Goal: Information Seeking & Learning: Learn about a topic

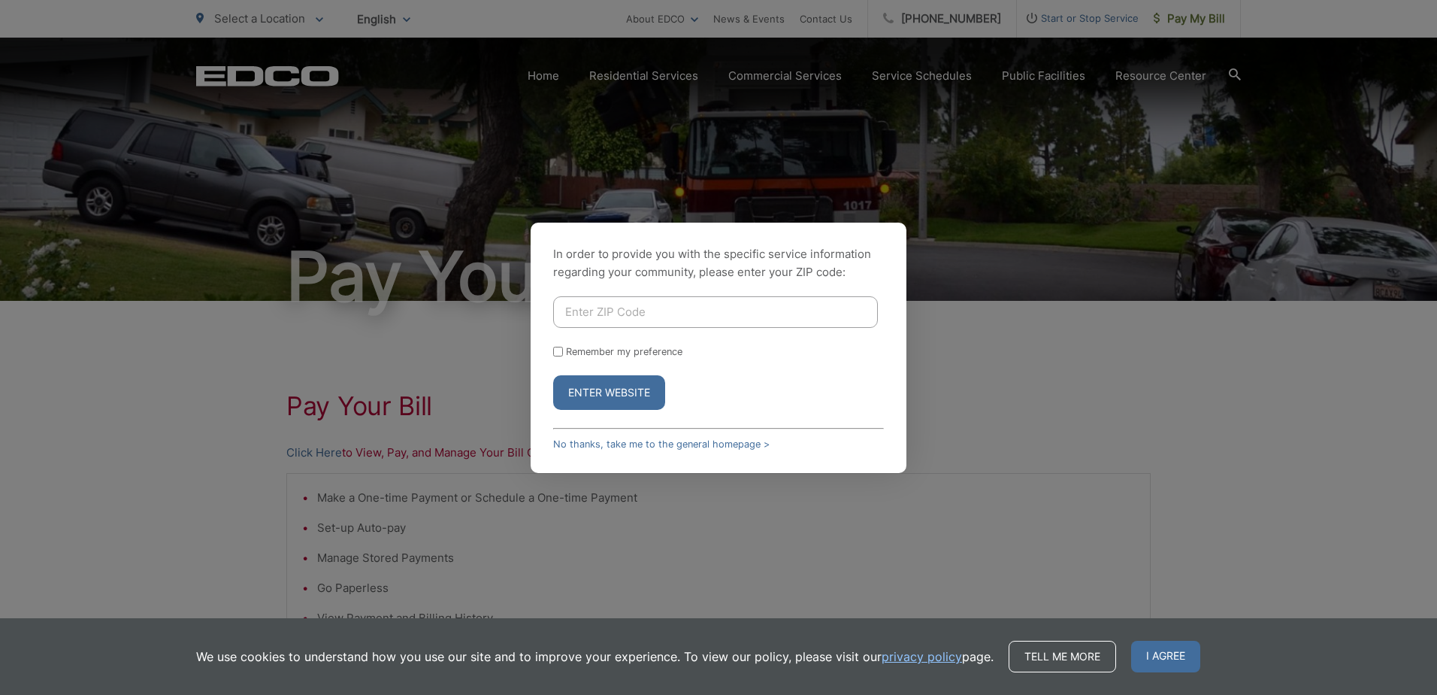
click at [666, 316] on input "Enter ZIP Code" at bounding box center [715, 312] width 325 height 32
type input "92084"
click at [602, 354] on label "Remember my preference" at bounding box center [624, 351] width 117 height 11
click at [563, 354] on input "Remember my preference" at bounding box center [558, 352] width 10 height 10
checkbox input "true"
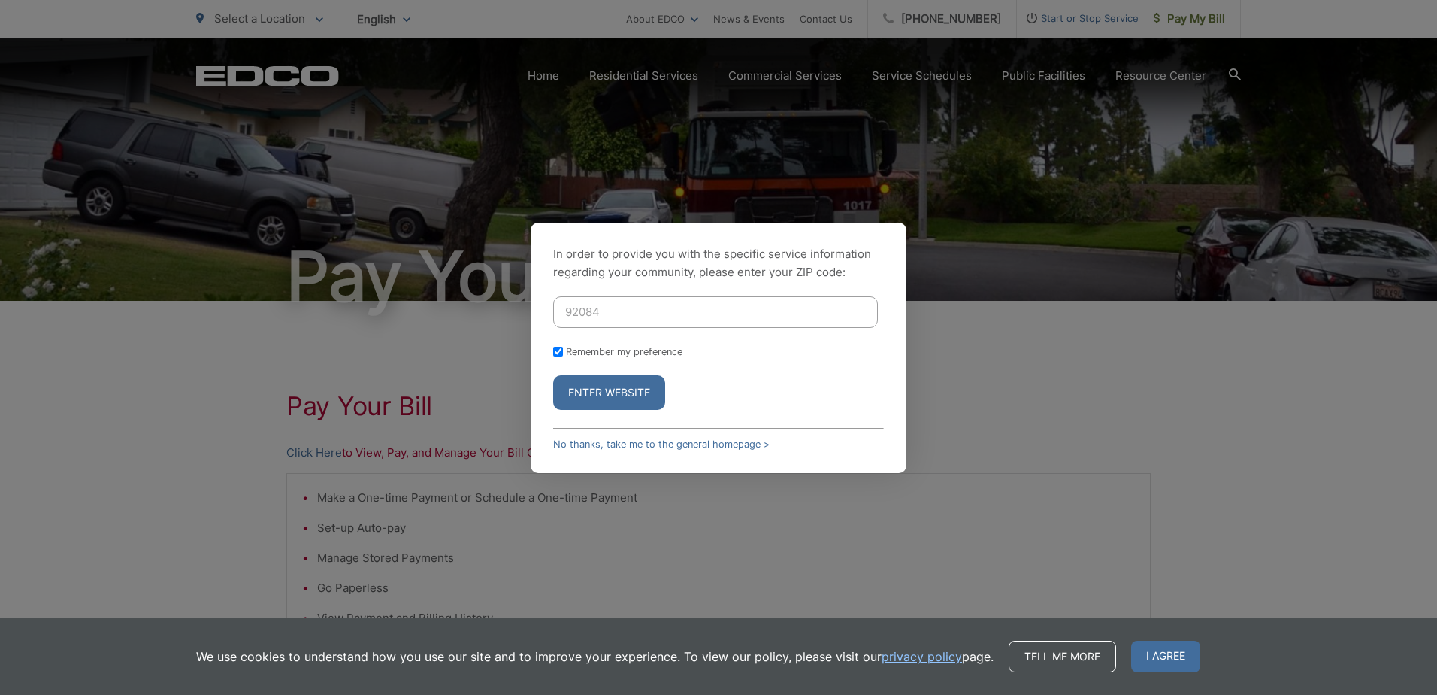
checkbox input "true"
click at [601, 408] on button "Enter Website" at bounding box center [609, 392] width 112 height 35
click at [607, 397] on div "In order to provide you with the specific service information regarding your co…" at bounding box center [718, 347] width 1437 height 695
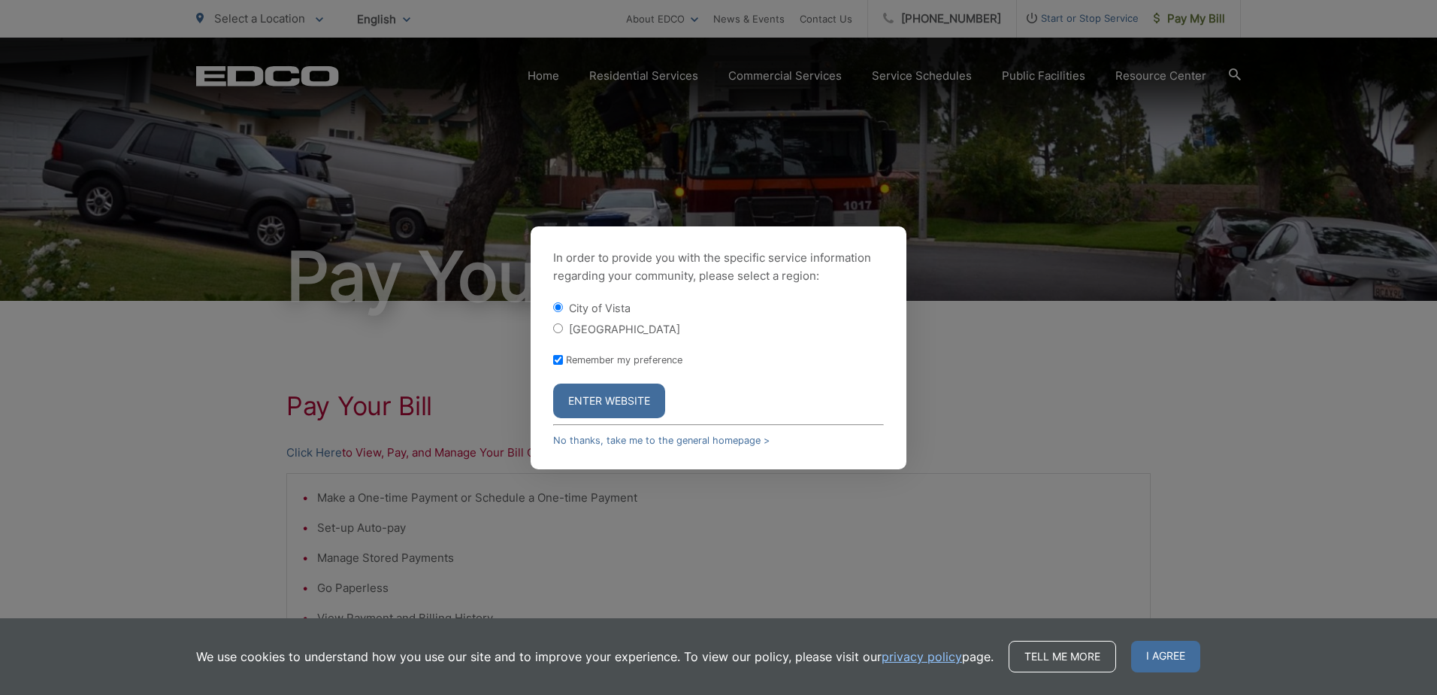
click at [617, 398] on button "Enter Website" at bounding box center [609, 400] width 112 height 35
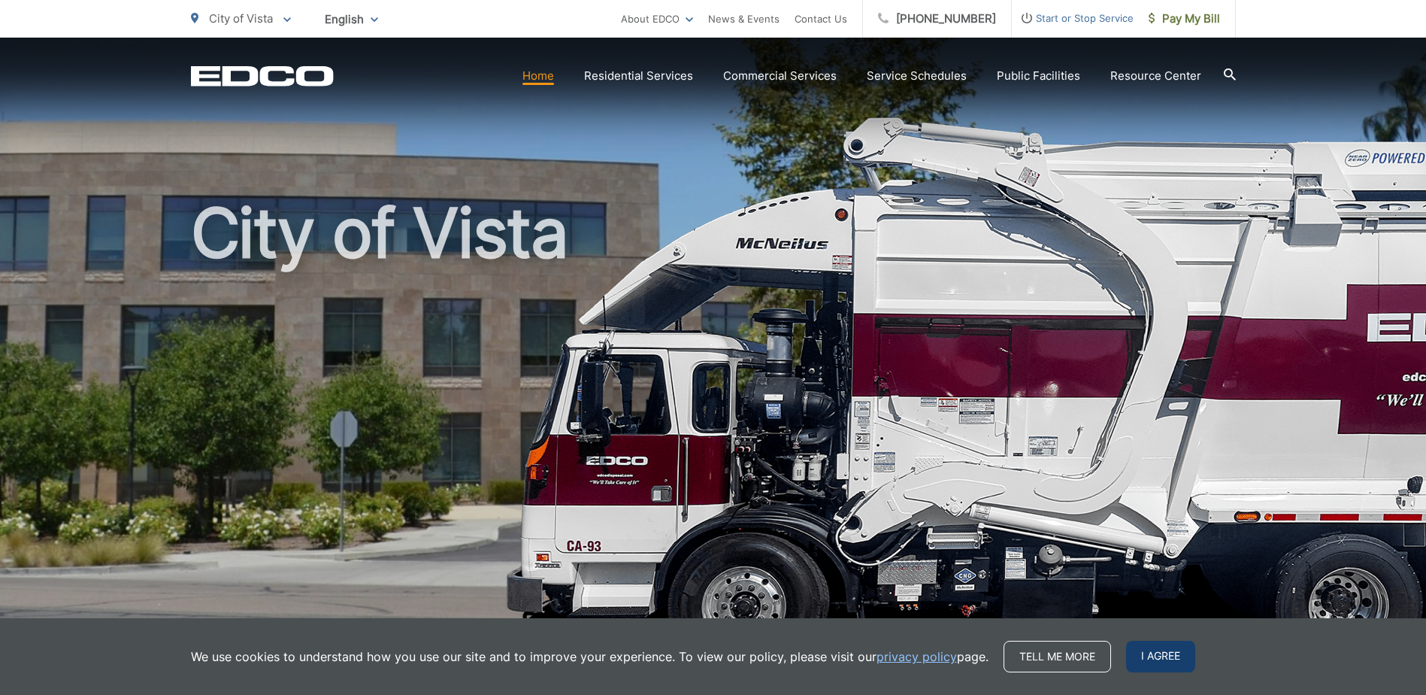
click at [1161, 643] on span "I agree" at bounding box center [1160, 656] width 69 height 32
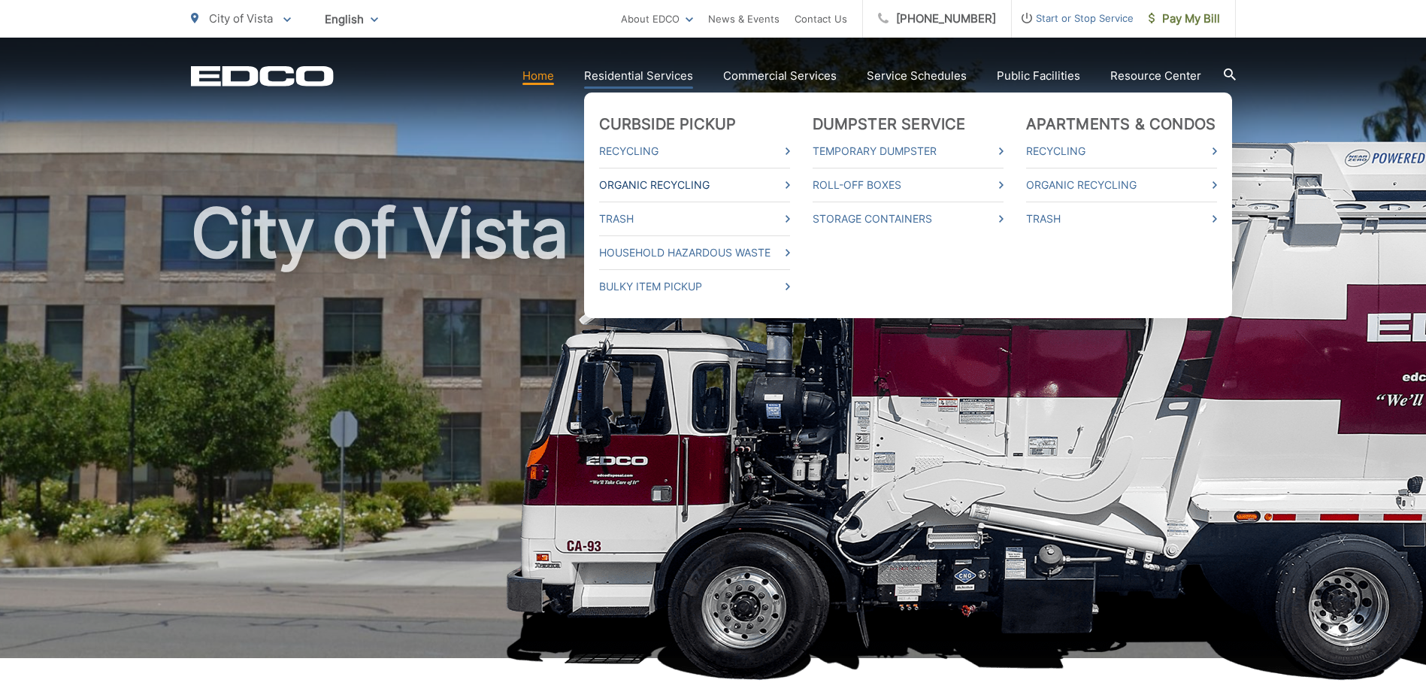
click at [669, 183] on link "Organic Recycling" at bounding box center [694, 185] width 191 height 18
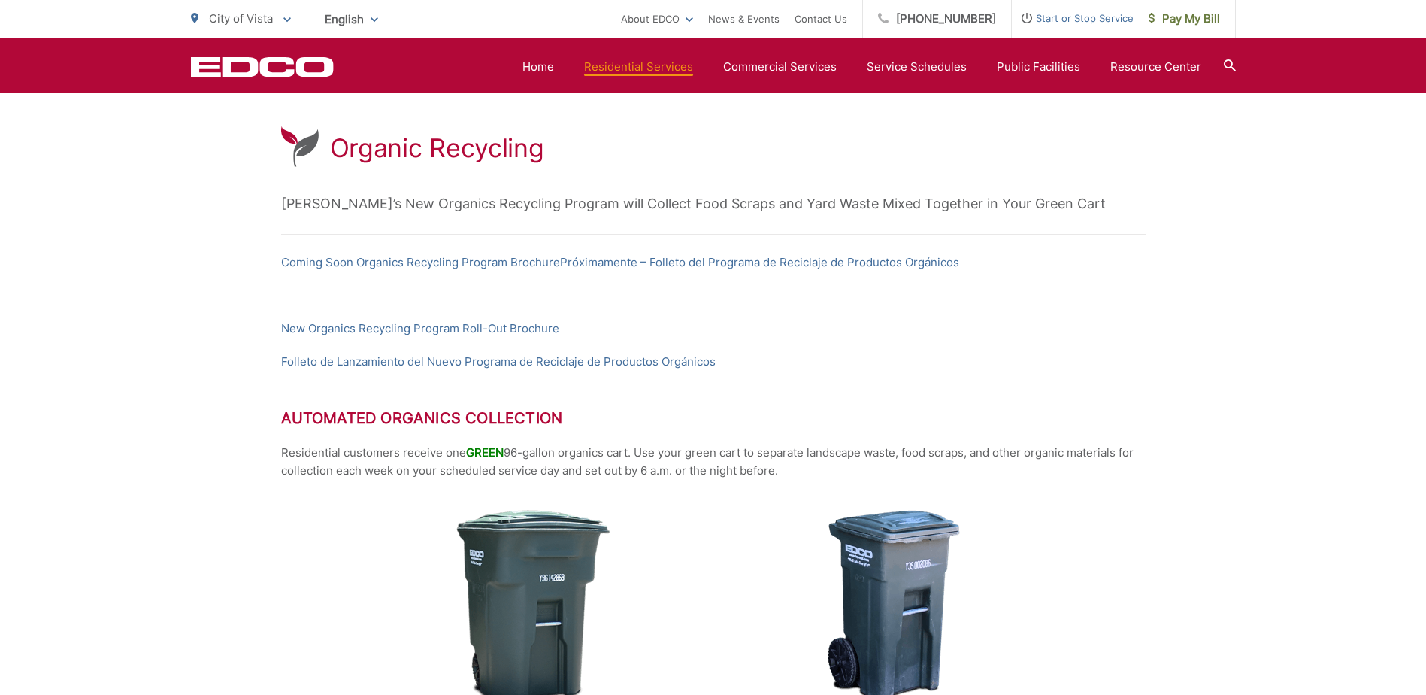
scroll to position [225, 0]
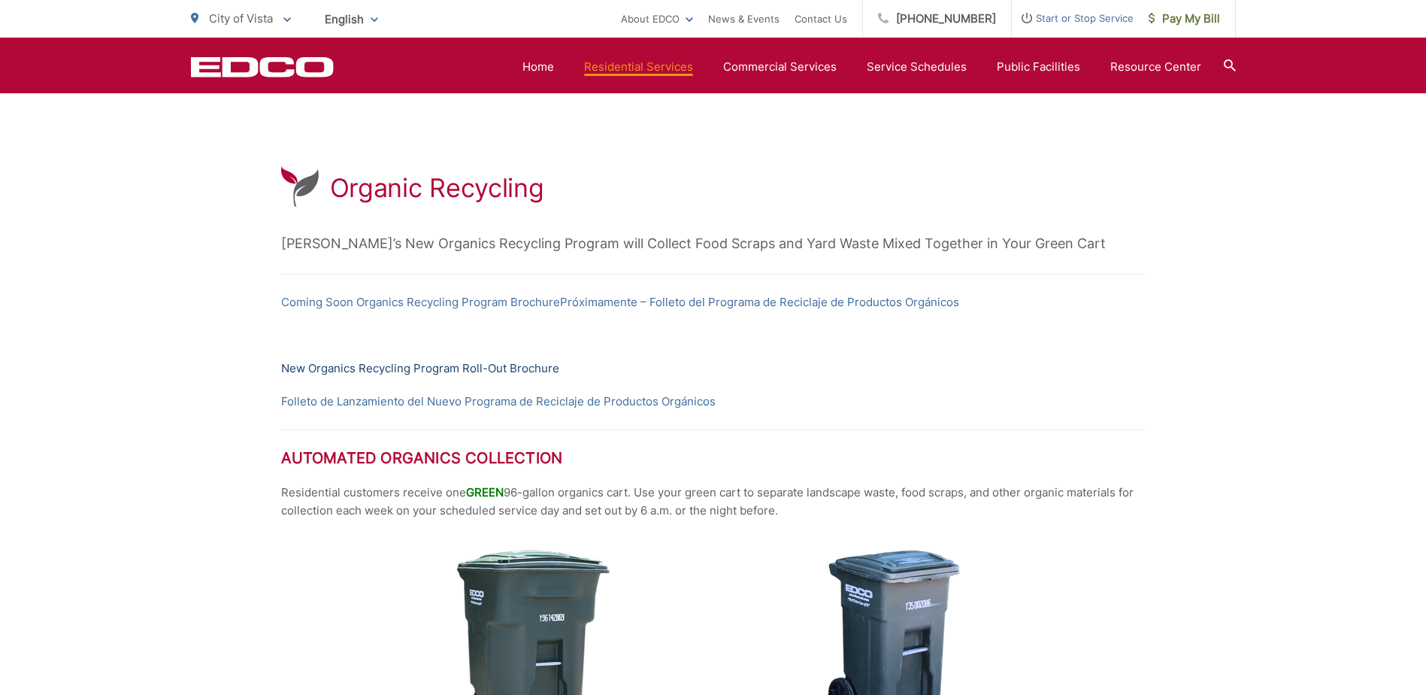
click at [418, 365] on link "New Organics Recycling Program Roll-Out Brochure" at bounding box center [420, 368] width 278 height 18
